Goal: Information Seeking & Learning: Learn about a topic

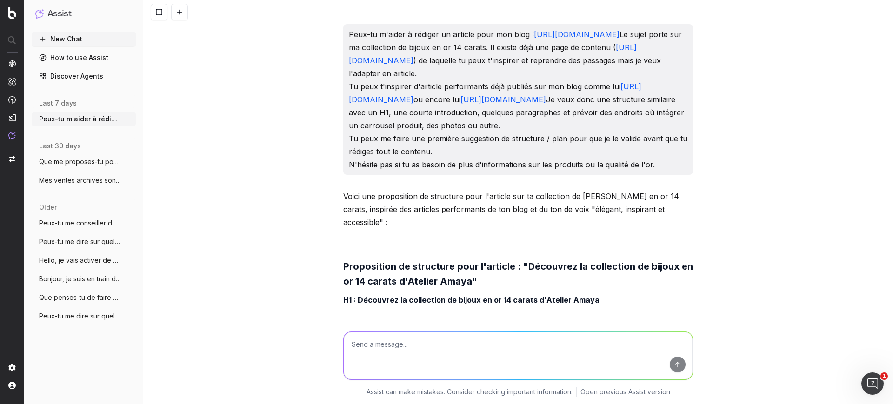
scroll to position [7029, 0]
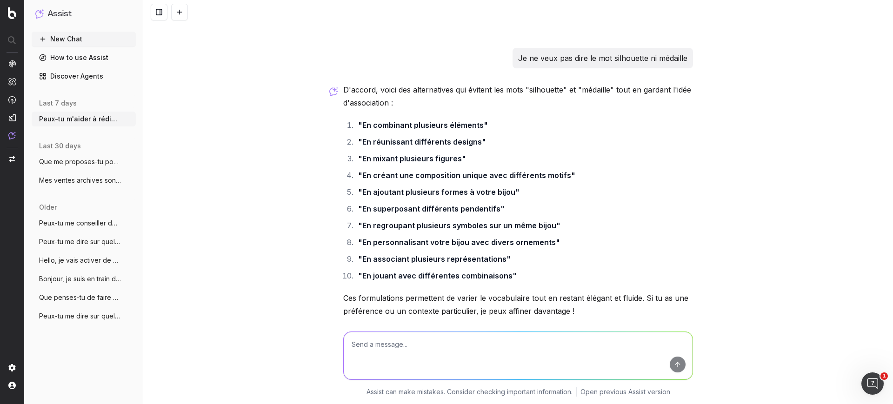
drag, startPoint x: 80, startPoint y: 33, endPoint x: 93, endPoint y: 47, distance: 19.4
click at [80, 33] on button "New Chat" at bounding box center [84, 39] width 104 height 15
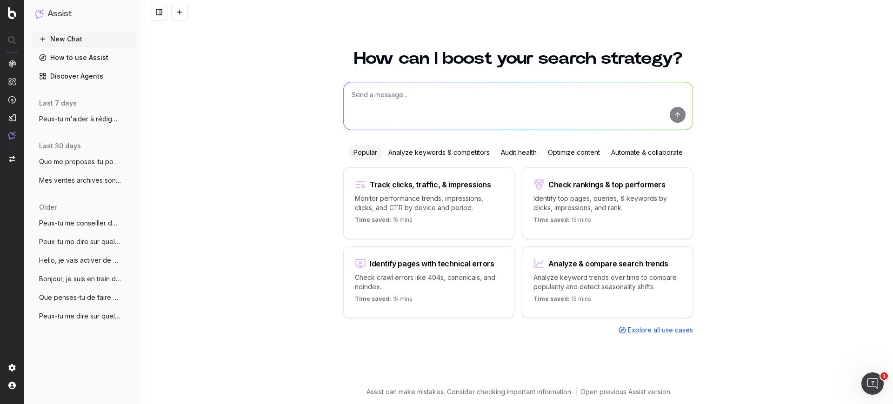
click at [386, 118] on textarea at bounding box center [518, 105] width 349 height 47
type textarea "Peux-tu m'aider pour"
click at [79, 125] on button "Peux-tu m'aider à rédiger un article pou" at bounding box center [84, 119] width 104 height 15
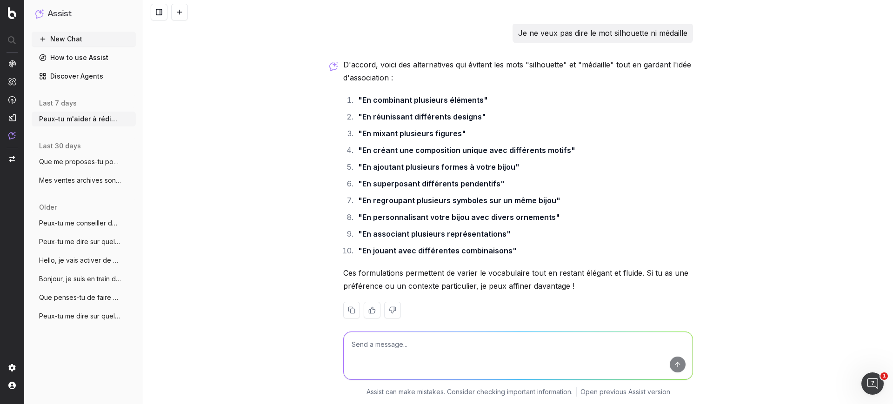
click at [444, 335] on textarea at bounding box center [518, 355] width 349 height 47
type textarea "Peux-tu maintenant m'aider à rédiger un article pour le [DATE][DATE]. J'ai actu…"
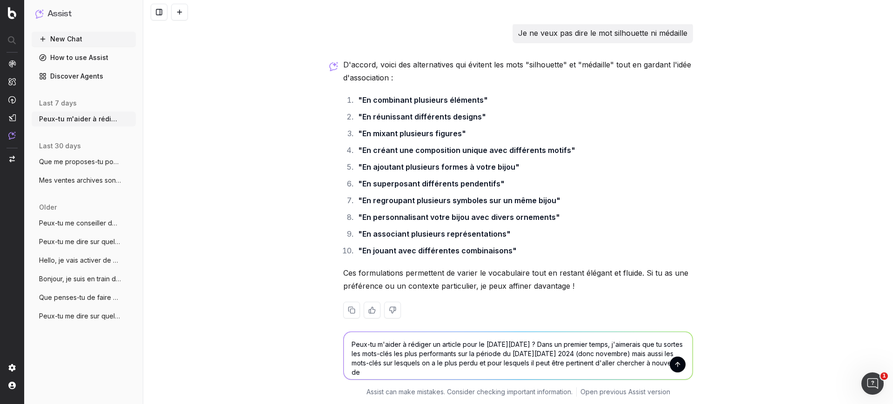
scroll to position [7060, 0]
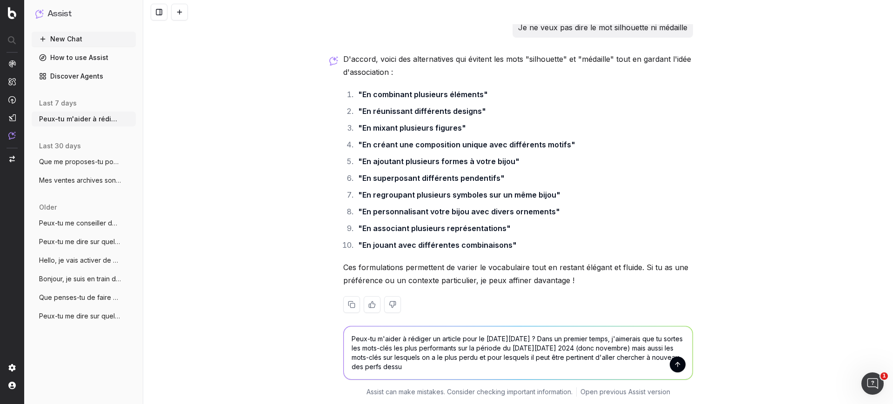
type textarea "Peux-tu m'aider à rédiger un article pour le [DATE][DATE] ? Dans un premier tem…"
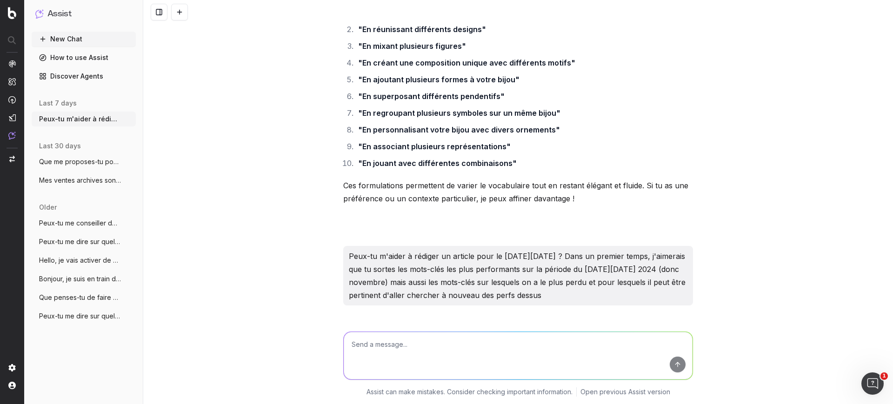
scroll to position [7241, 0]
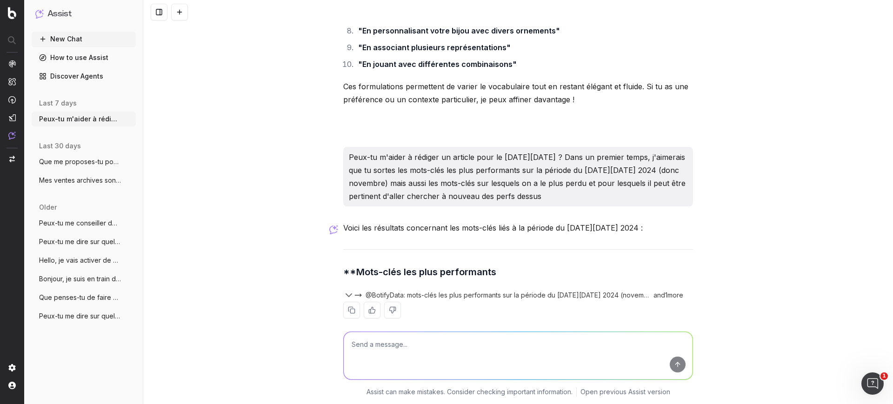
click at [628, 291] on span "@BotifyData: mots-clés les plus performants sur la période du [DATE][DATE] 2024…" at bounding box center [508, 295] width 284 height 9
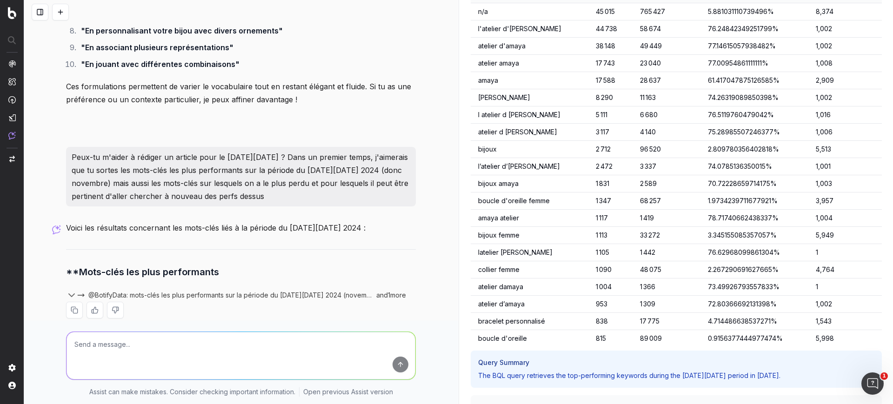
scroll to position [0, 0]
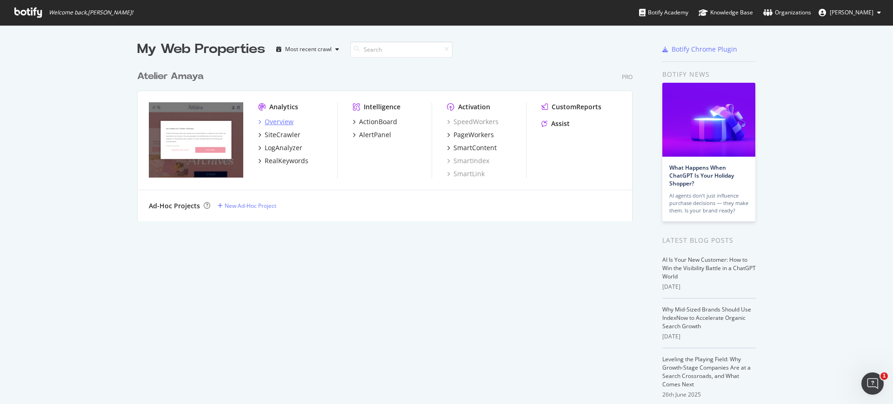
click at [276, 120] on div "Overview" at bounding box center [279, 121] width 29 height 9
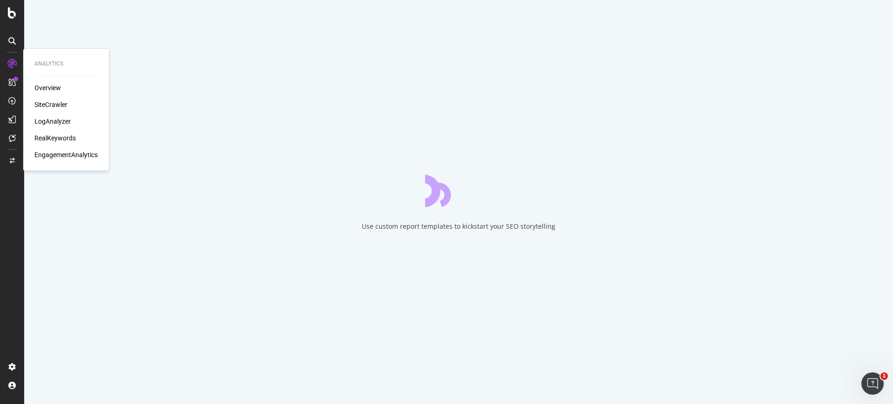
click at [54, 138] on div "RealKeywords" at bounding box center [54, 138] width 41 height 9
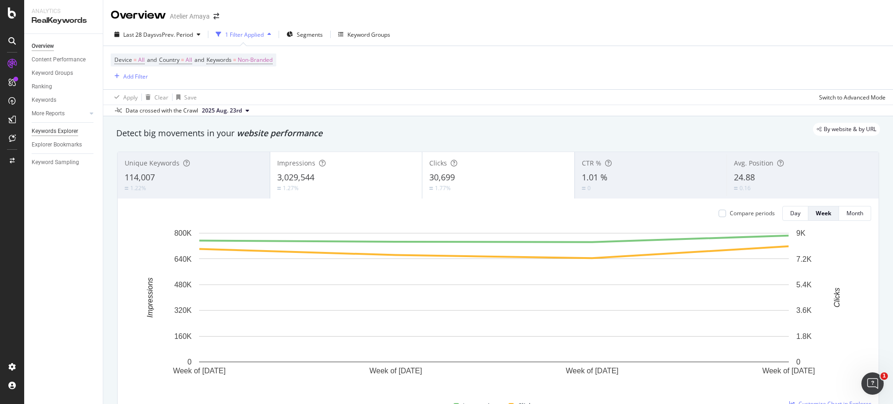
click at [49, 127] on div "Keywords Explorer" at bounding box center [55, 132] width 47 height 10
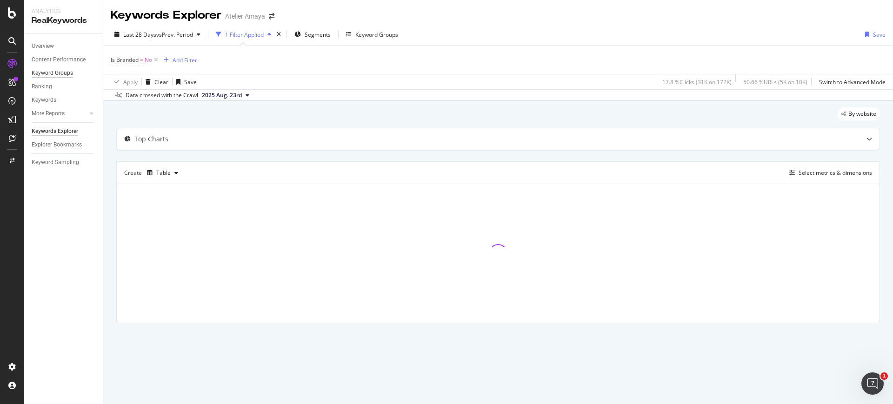
click at [38, 73] on div "Keyword Groups" at bounding box center [52, 73] width 41 height 10
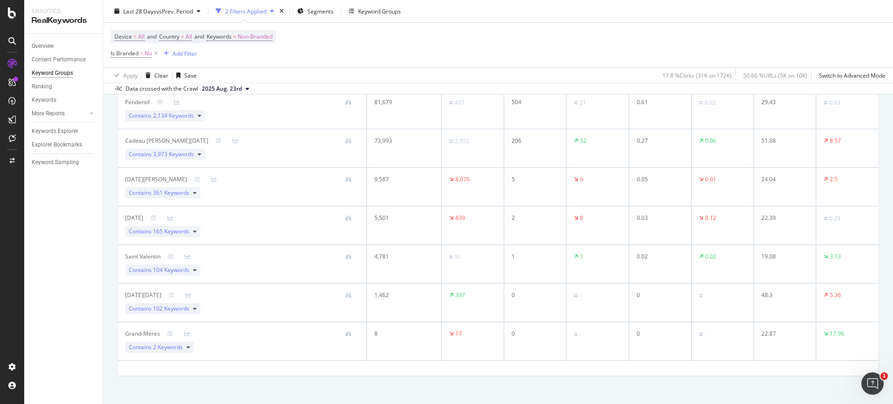
scroll to position [349, 0]
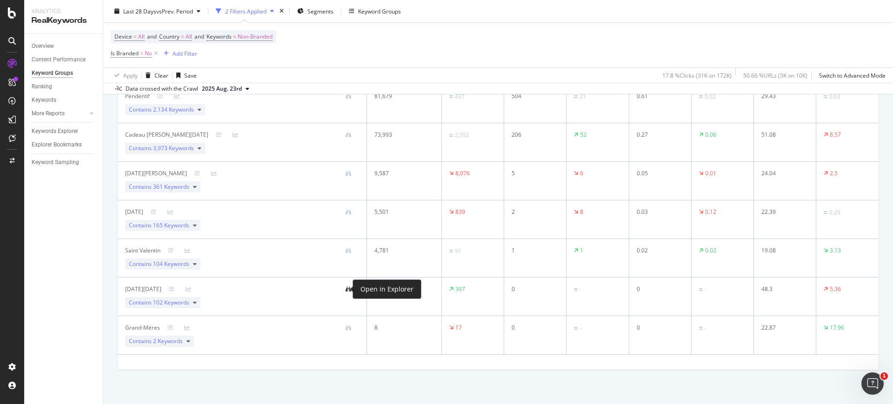
click at [346, 288] on icon at bounding box center [349, 290] width 6 height 6
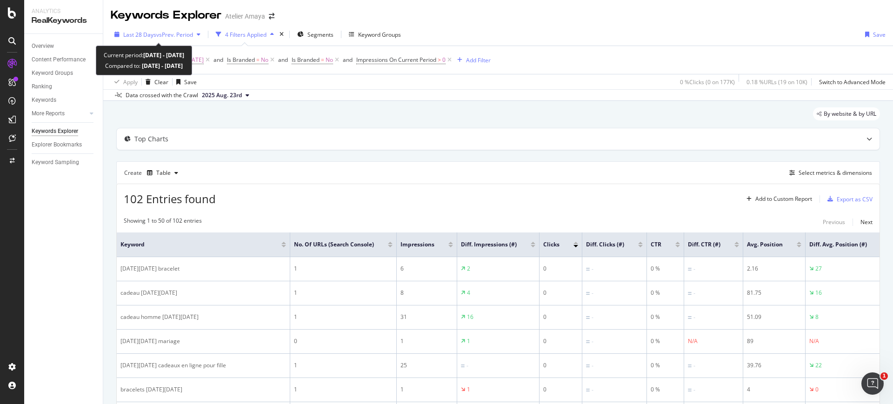
click at [133, 33] on span "Last 28 Days" at bounding box center [139, 35] width 33 height 8
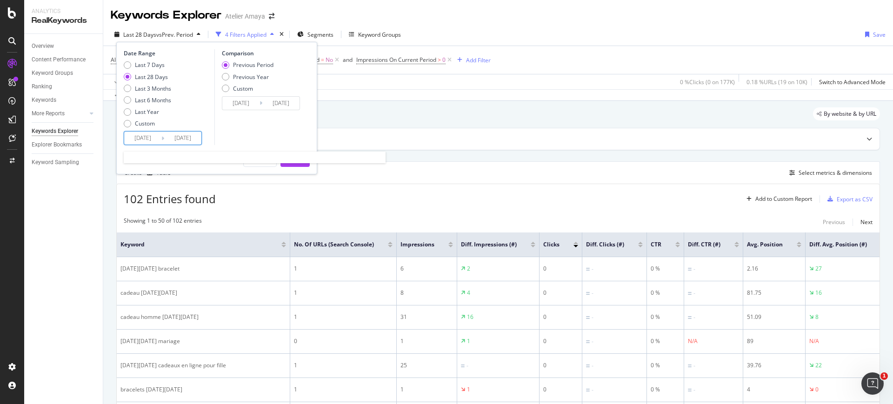
click at [144, 138] on input "2025/07/28" at bounding box center [142, 138] width 37 height 13
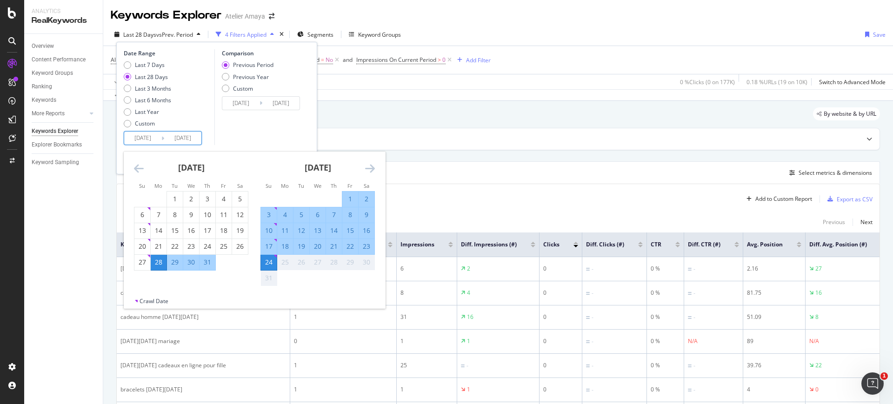
click at [139, 167] on icon "Move backward to switch to the previous month." at bounding box center [139, 168] width 10 height 11
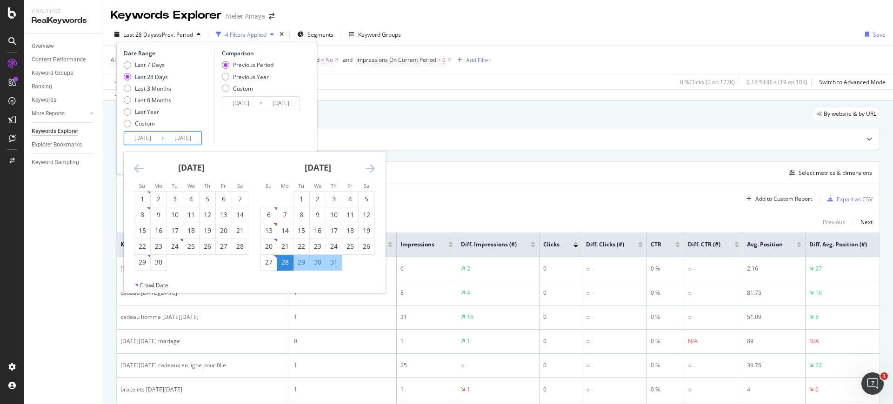
click at [139, 167] on icon "Move backward to switch to the previous month." at bounding box center [139, 168] width 10 height 11
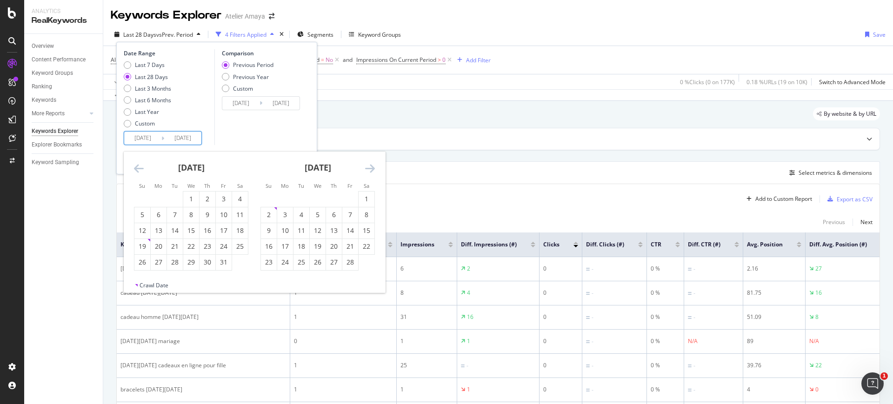
click at [139, 167] on icon "Move backward to switch to the previous month." at bounding box center [139, 168] width 10 height 11
click at [180, 196] on div "1" at bounding box center [175, 198] width 16 height 9
type input "2024/10/01"
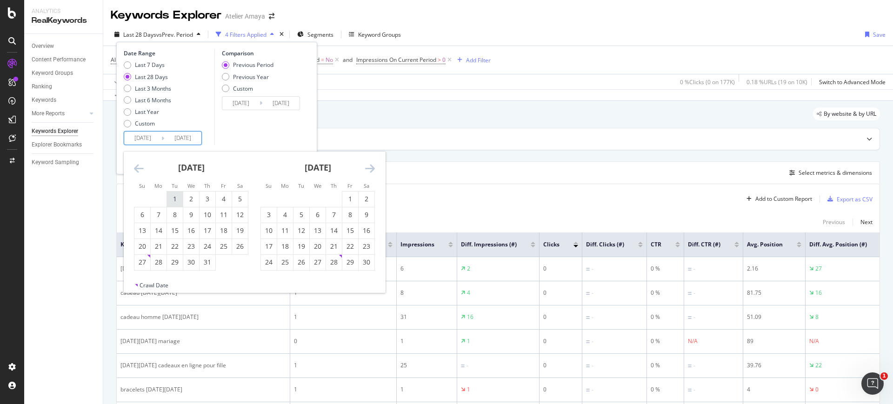
type input "2023/11/08"
type input "2024/09/30"
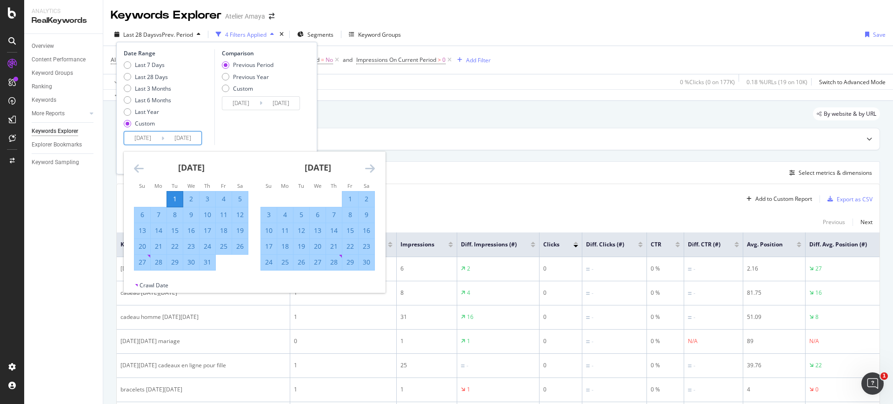
click at [367, 168] on icon "Move forward to switch to the next month." at bounding box center [370, 168] width 10 height 11
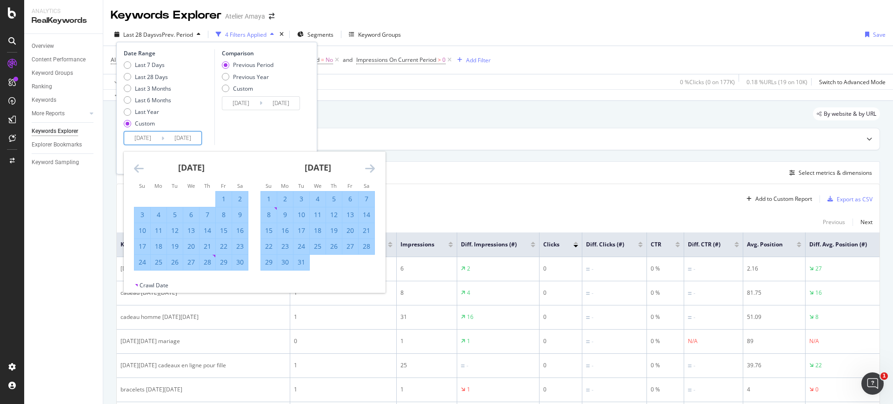
click at [321, 215] on div "11" at bounding box center [318, 214] width 16 height 9
type input "2024/12/11"
type input "2024/07/21"
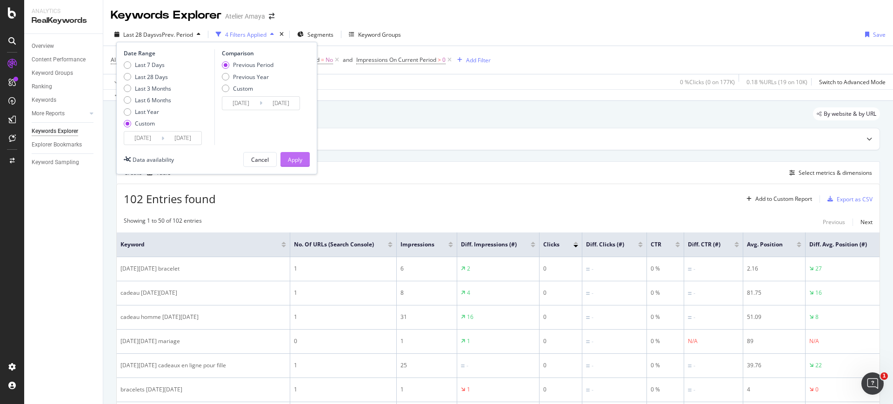
click at [295, 157] on div "Apply" at bounding box center [295, 160] width 14 height 8
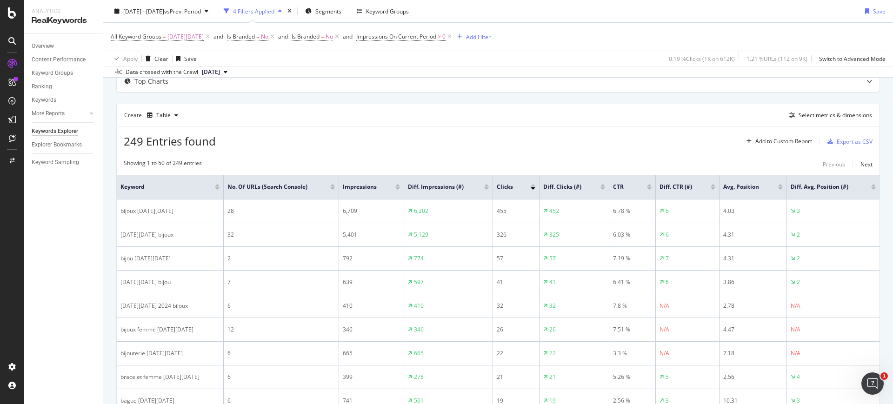
scroll to position [58, 0]
click at [604, 187] on div at bounding box center [603, 188] width 5 height 2
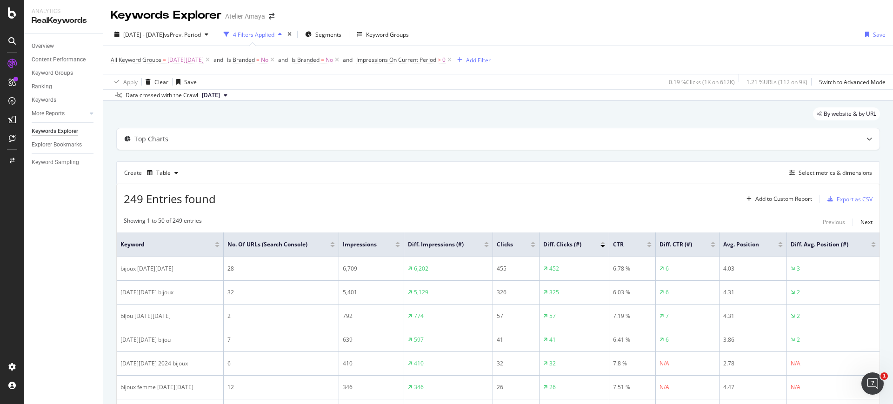
scroll to position [58, 0]
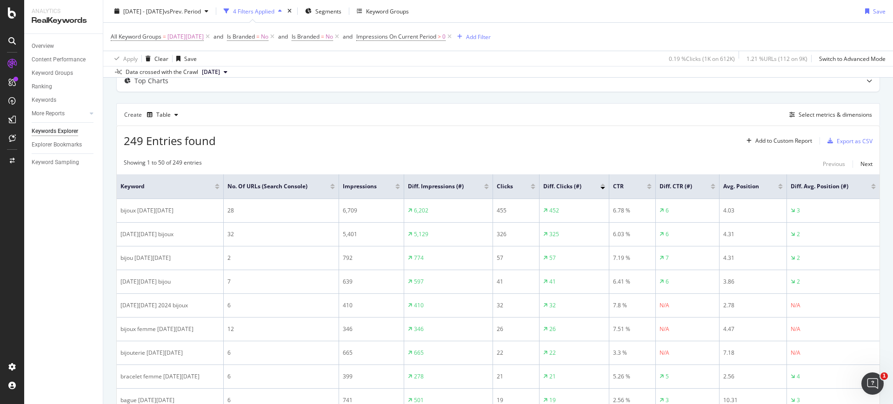
click at [602, 184] on div at bounding box center [603, 185] width 5 height 2
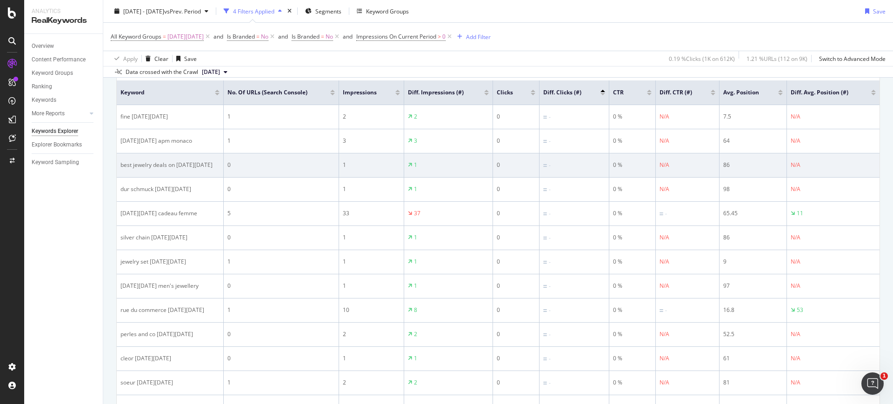
scroll to position [116, 0]
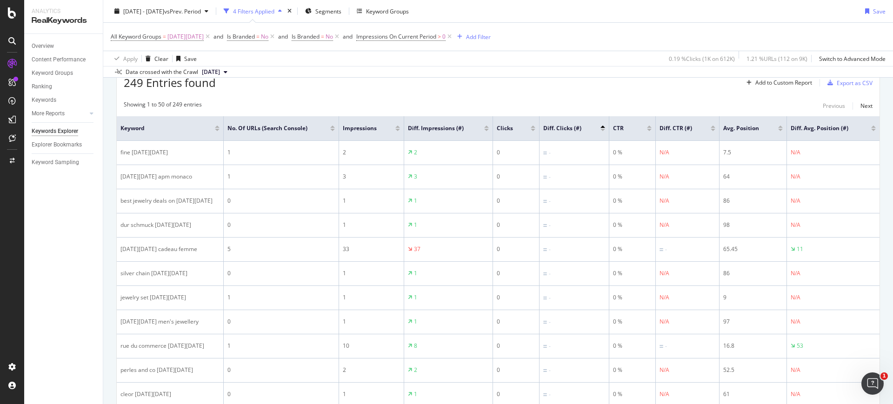
click at [649, 129] on div at bounding box center [649, 130] width 5 height 2
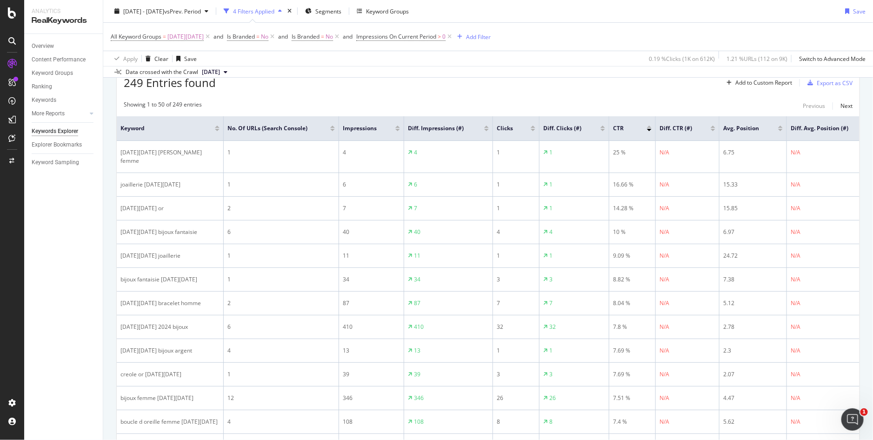
scroll to position [116, 0]
click at [780, 130] on div at bounding box center [780, 130] width 5 height 2
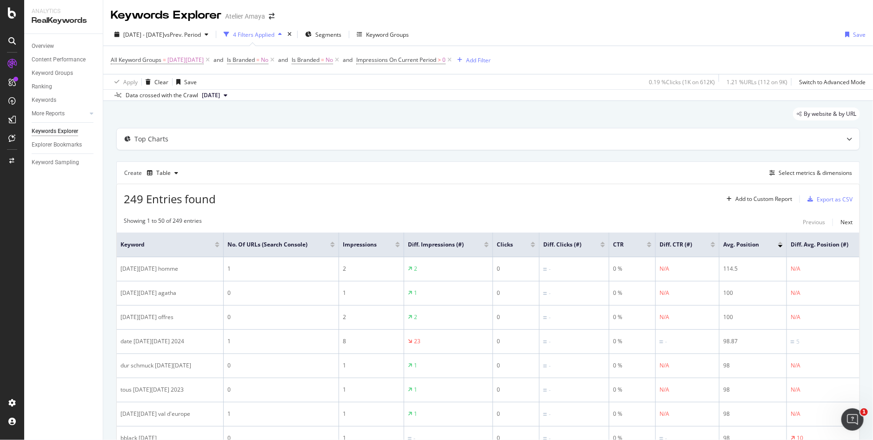
click at [780, 243] on div at bounding box center [780, 243] width 5 height 2
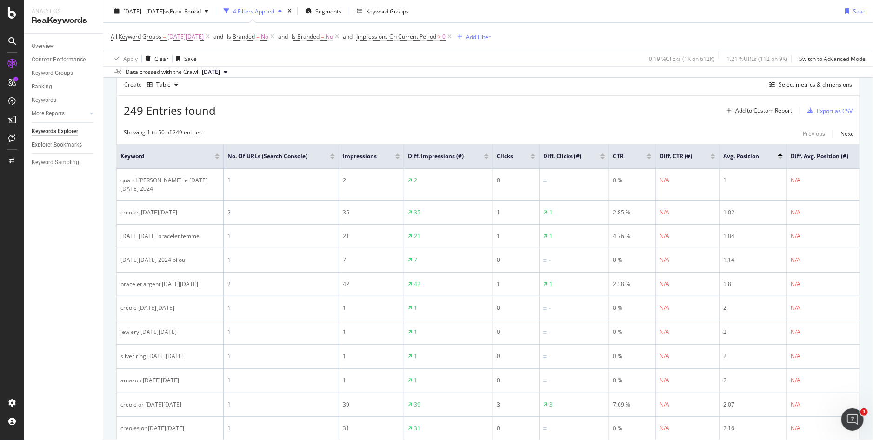
scroll to position [116, 0]
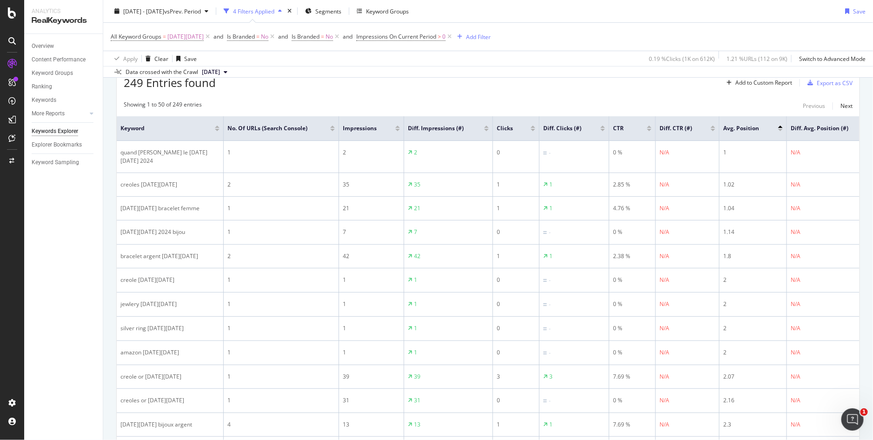
click at [604, 131] on div at bounding box center [603, 130] width 5 height 2
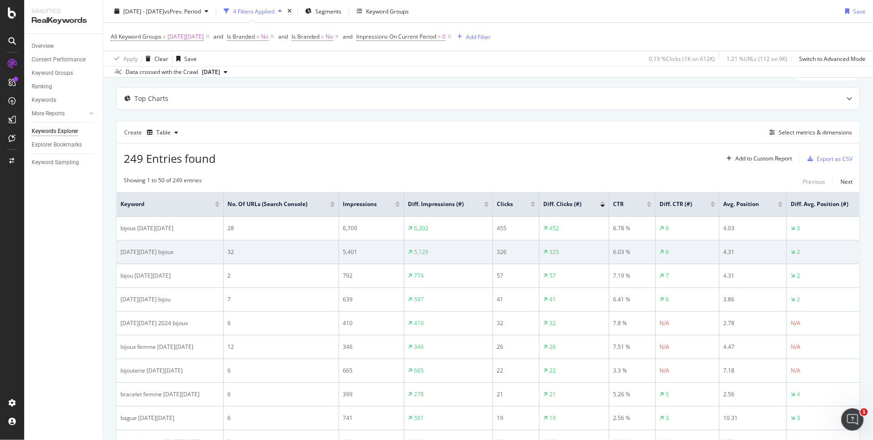
scroll to position [58, 0]
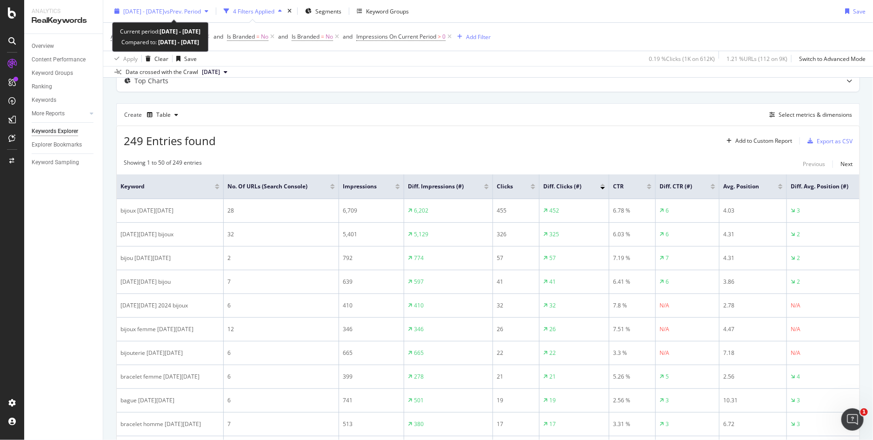
click at [201, 9] on span "vs Prev. Period" at bounding box center [182, 11] width 37 height 8
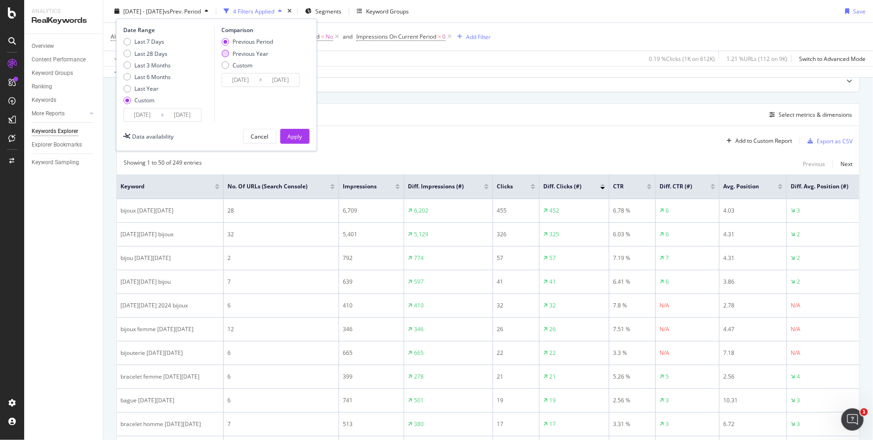
click at [252, 54] on div "Previous Year" at bounding box center [251, 53] width 36 height 8
type input "2023/10/03"
type input "2023/12/13"
click at [286, 131] on button "Apply" at bounding box center [294, 136] width 29 height 15
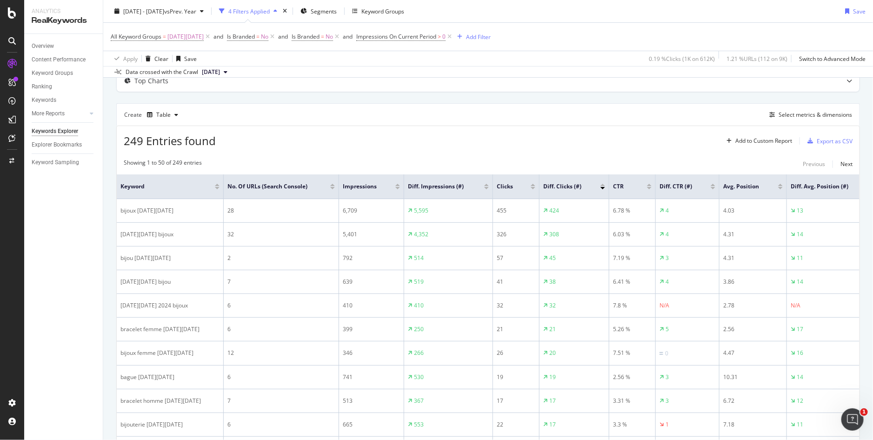
scroll to position [116, 0]
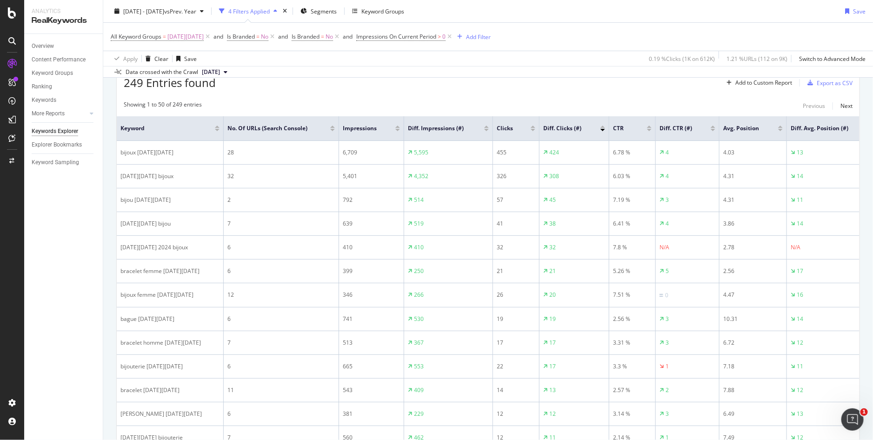
click at [603, 127] on div at bounding box center [603, 127] width 5 height 2
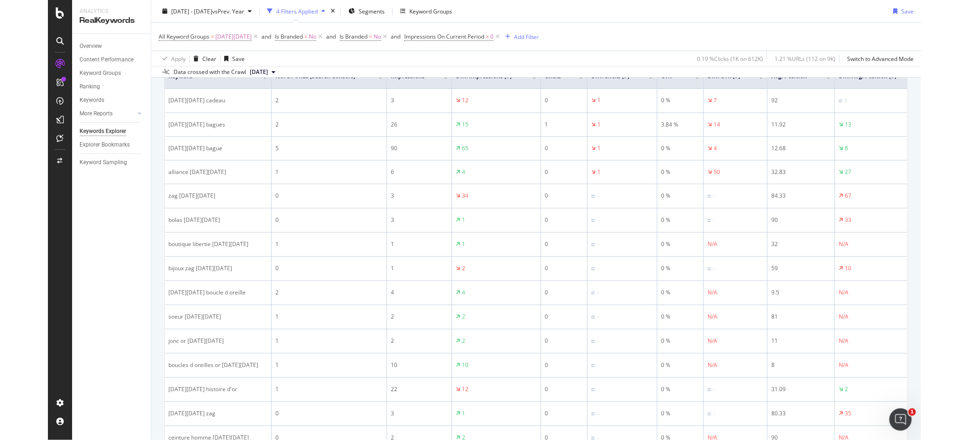
scroll to position [94, 0]
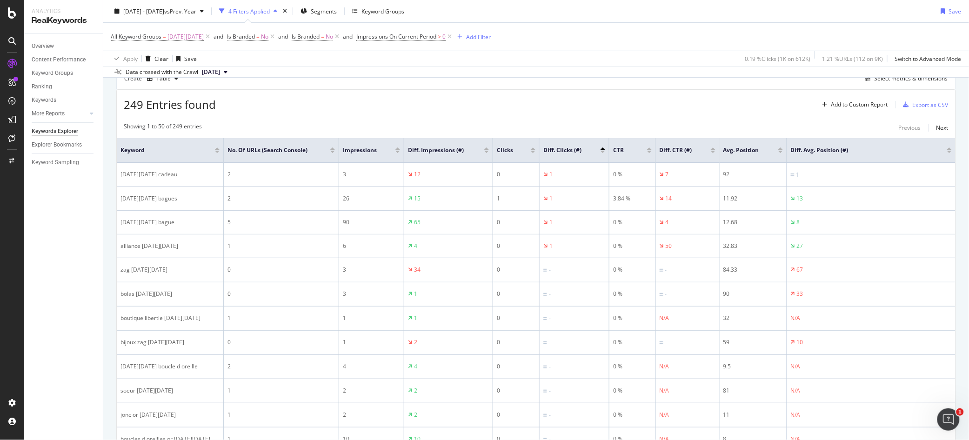
click at [893, 152] on div at bounding box center [949, 152] width 5 height 2
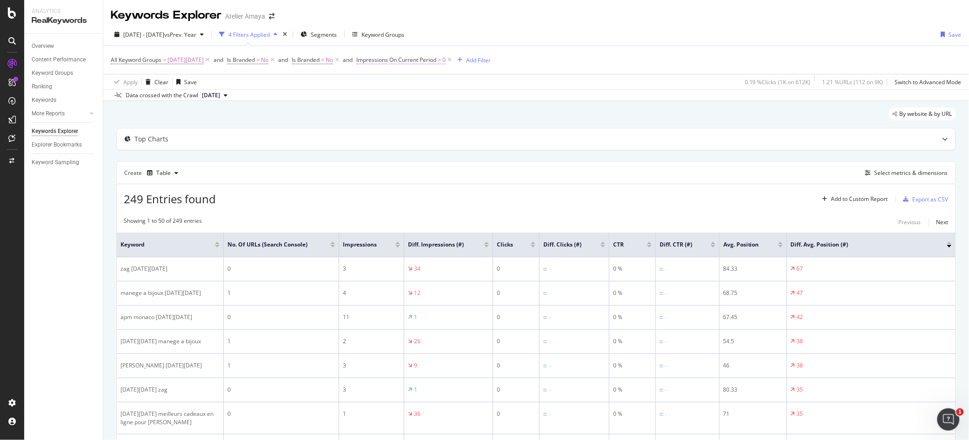
click at [421, 57] on span "Impressions On Current Period" at bounding box center [396, 60] width 80 height 8
click at [400, 127] on input "0" at bounding box center [412, 130] width 102 height 15
drag, startPoint x: 392, startPoint y: 128, endPoint x: 364, endPoint y: 129, distance: 28.4
click at [364, 129] on input "0" at bounding box center [412, 130] width 102 height 15
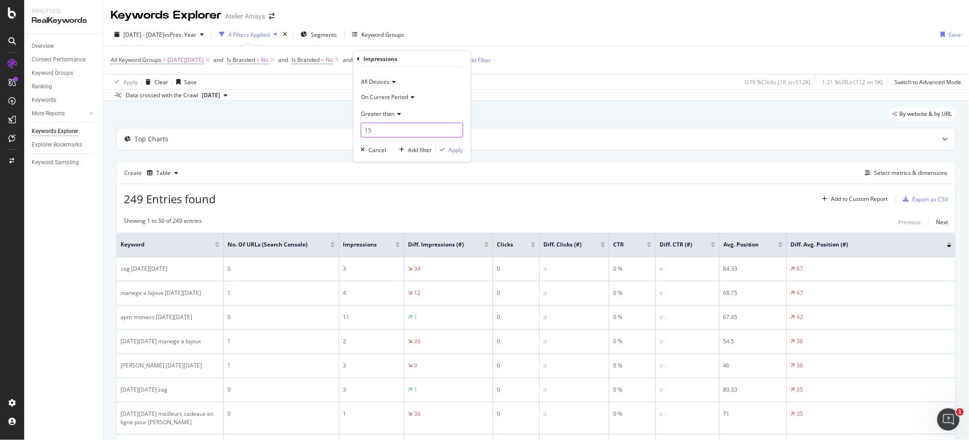
type input "1"
type input "200"
click at [462, 147] on div "Apply" at bounding box center [456, 150] width 14 height 8
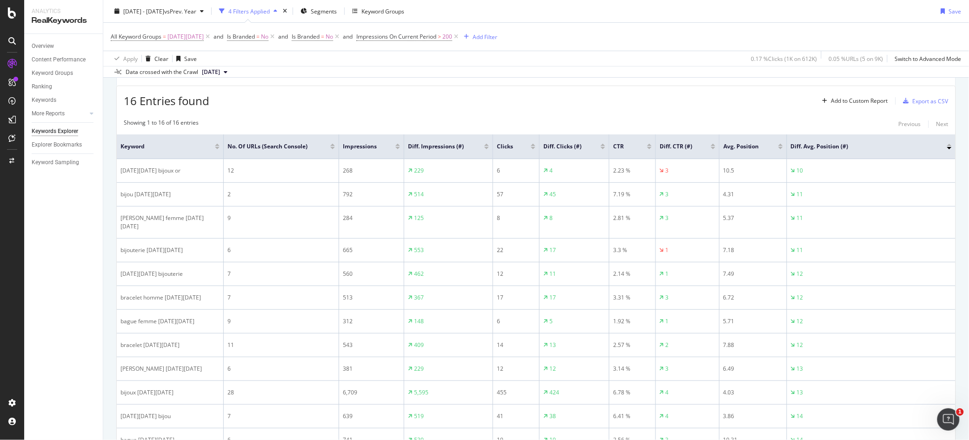
scroll to position [116, 0]
